Goal: Find specific page/section: Find specific page/section

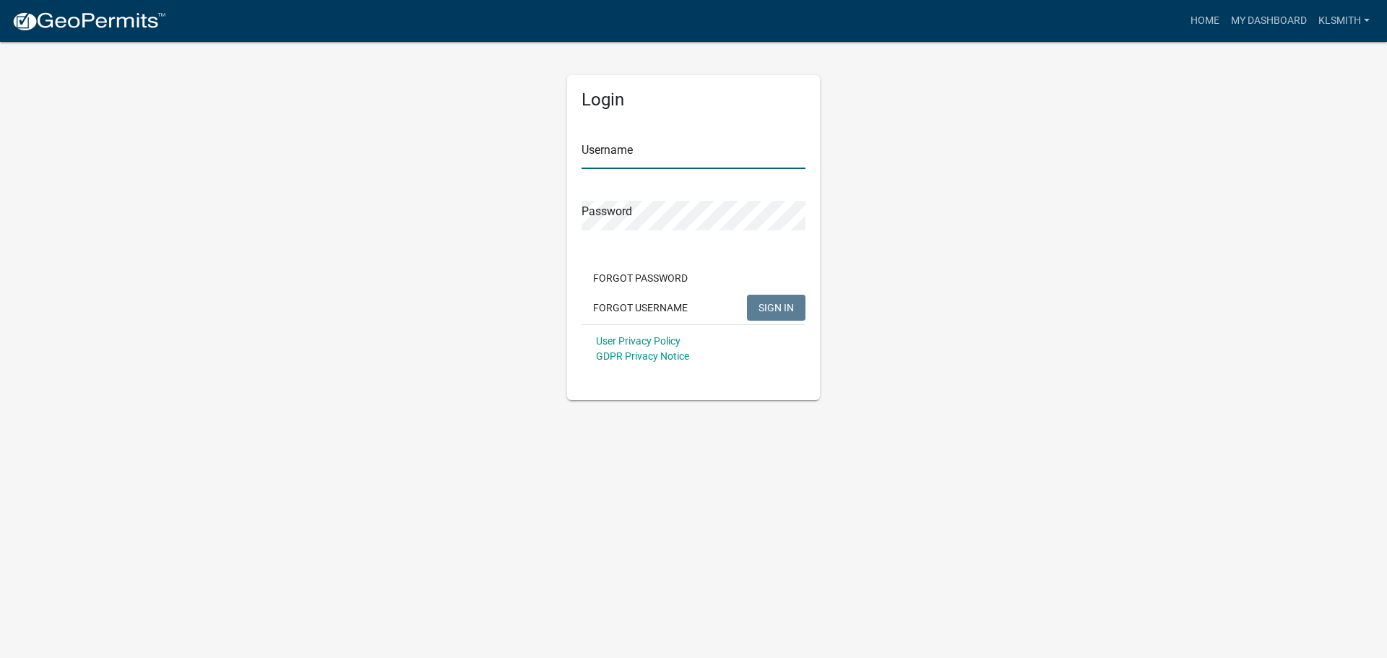
type input "Klsmith"
click at [781, 300] on button "SIGN IN" at bounding box center [776, 308] width 59 height 26
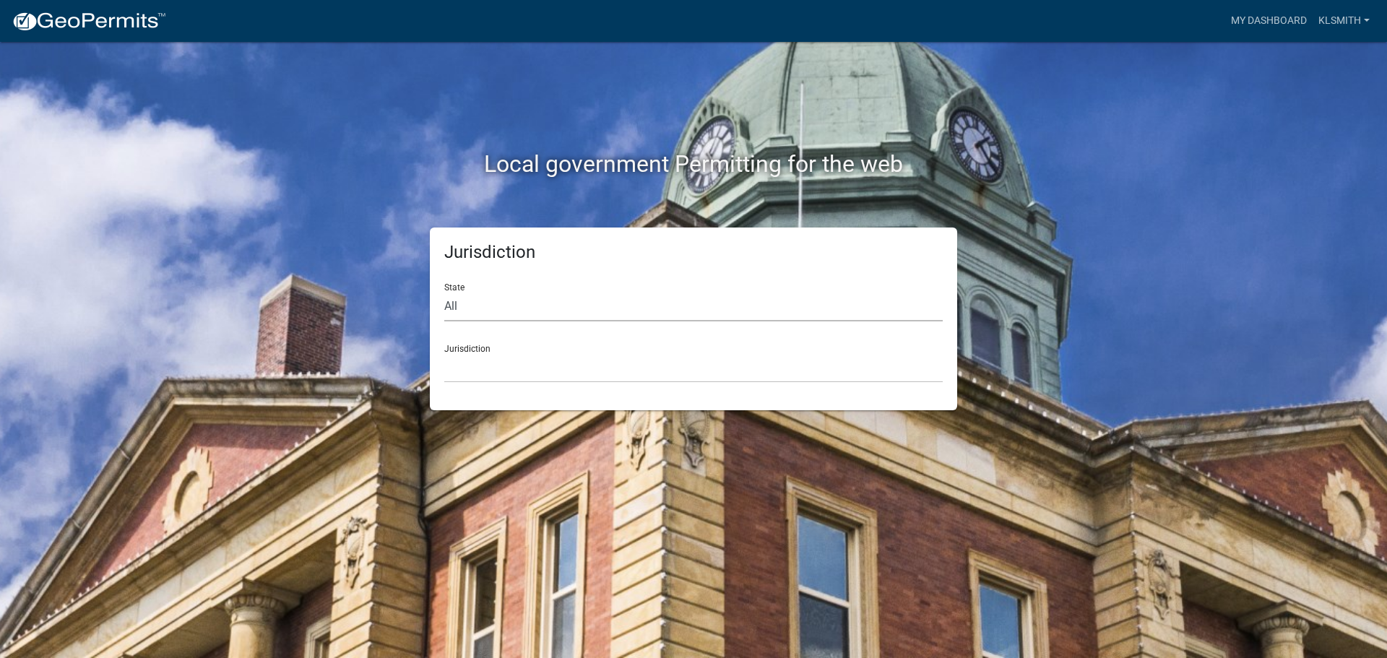
click at [524, 309] on select "All [US_STATE] [US_STATE] [US_STATE] [US_STATE] [US_STATE] [US_STATE] [US_STATE…" at bounding box center [693, 307] width 499 height 30
select select "[US_STATE]"
click at [444, 292] on select "All [US_STATE] [US_STATE] [US_STATE] [US_STATE] [US_STATE] [US_STATE] [US_STATE…" at bounding box center [693, 307] width 499 height 30
click at [530, 364] on select "[GEOGRAPHIC_DATA], [US_STATE][PERSON_NAME][GEOGRAPHIC_DATA], [US_STATE][PERSON_…" at bounding box center [693, 368] width 499 height 30
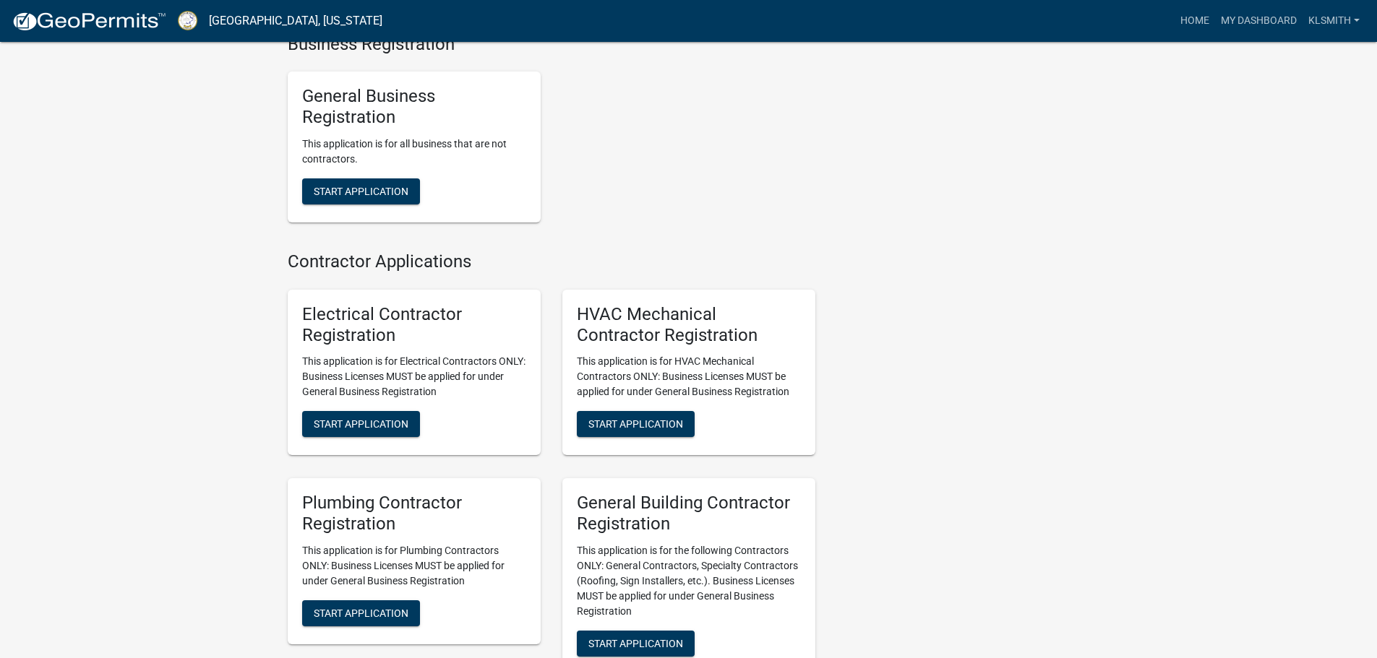
scroll to position [2890, 0]
